Goal: Information Seeking & Learning: Learn about a topic

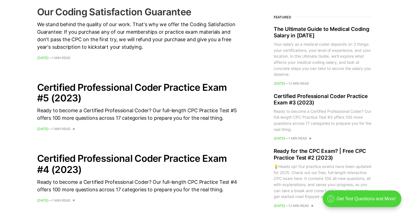
scroll to position [413, 0]
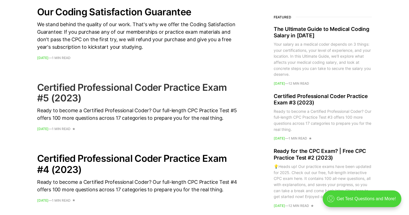
click at [49, 127] on time "[DATE]" at bounding box center [42, 129] width 11 height 4
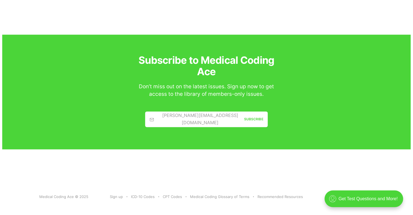
scroll to position [492, 0]
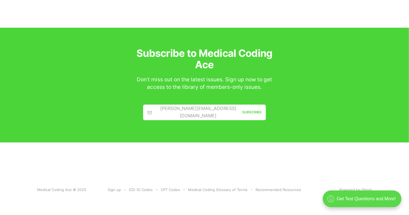
click at [346, 196] on div ".cls-1{fill:none;stroke:currentColor;stroke-linecap:round;stroke-linejoin:round…" at bounding box center [361, 199] width 79 height 17
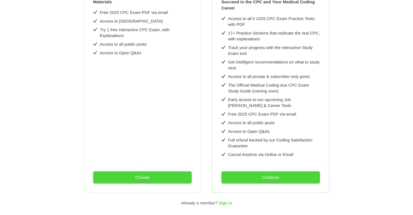
scroll to position [0, 0]
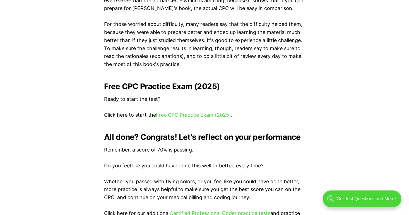
scroll to position [1091, 0]
